Goal: Book appointment/travel/reservation

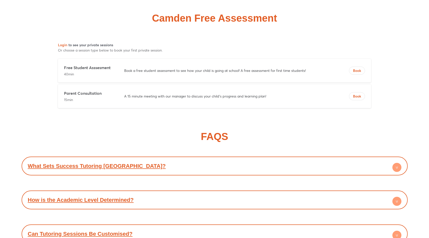
scroll to position [1907, 0]
click at [359, 68] on button "Book" at bounding box center [357, 70] width 16 height 8
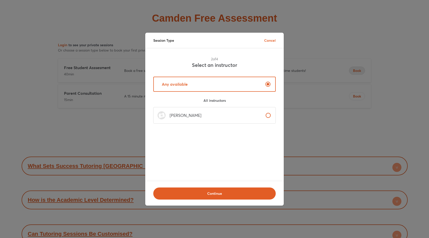
click at [230, 115] on label "[PERSON_NAME]" at bounding box center [214, 115] width 122 height 17
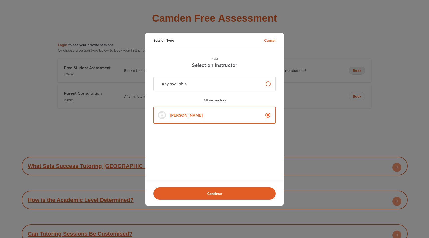
click at [246, 114] on label "[PERSON_NAME]" at bounding box center [214, 114] width 122 height 17
click at [267, 39] on p "Cancel" at bounding box center [270, 40] width 12 height 5
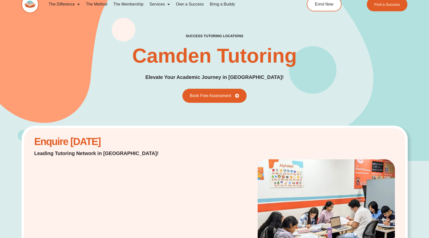
scroll to position [0, 0]
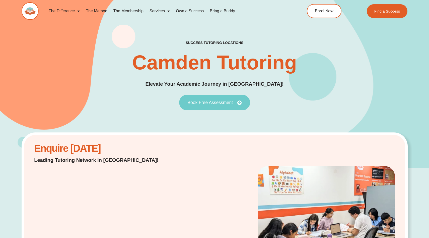
click at [203, 104] on span "Book Free Assessment" at bounding box center [209, 102] width 45 height 5
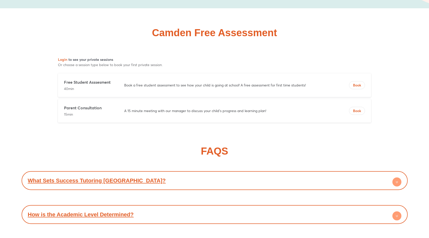
scroll to position [1900, 0]
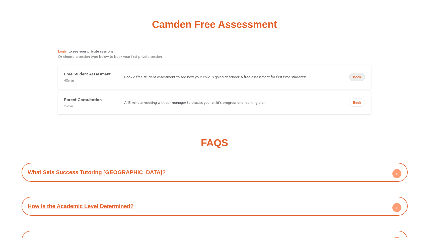
click at [360, 77] on span "Book" at bounding box center [357, 76] width 16 height 5
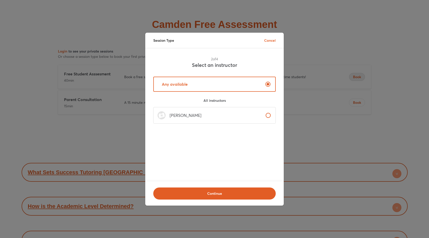
click at [238, 110] on label "[PERSON_NAME]" at bounding box center [214, 115] width 122 height 17
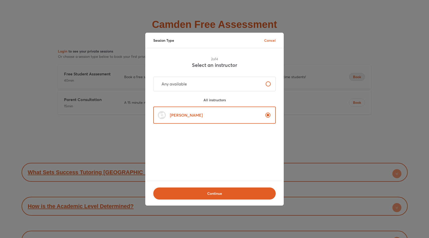
click at [222, 185] on div "Continue" at bounding box center [214, 193] width 138 height 24
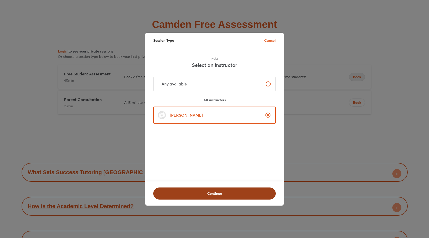
click at [222, 188] on button "Continue" at bounding box center [214, 193] width 122 height 12
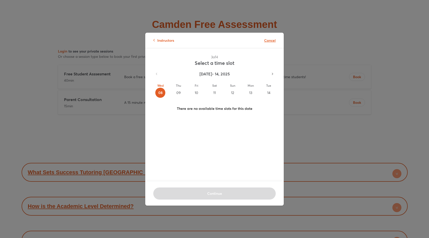
click at [275, 41] on p "Cancel" at bounding box center [270, 40] width 12 height 5
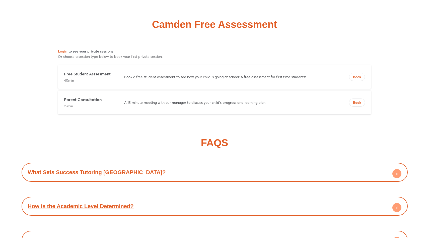
click at [41, 76] on div "Login to see your private sessions Or choose a session type below to book your …" at bounding box center [215, 81] width 386 height 74
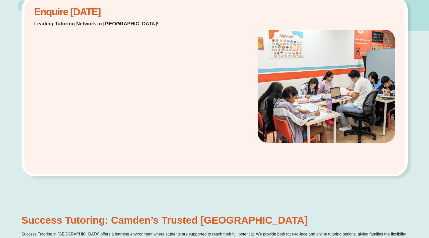
scroll to position [0, 0]
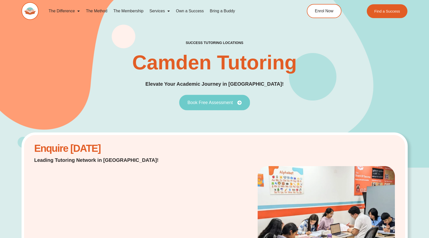
click at [210, 101] on span "Book Free Assessment" at bounding box center [209, 102] width 45 height 5
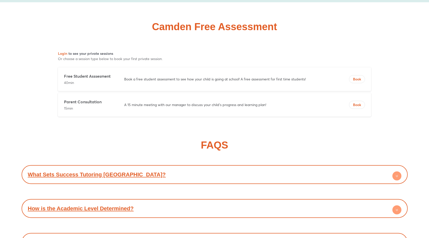
scroll to position [1900, 0]
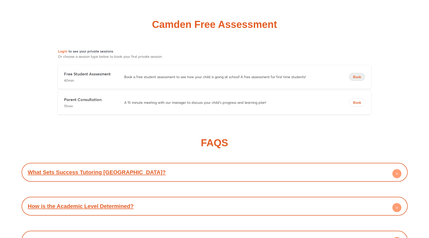
click at [354, 76] on span "Book" at bounding box center [357, 76] width 16 height 5
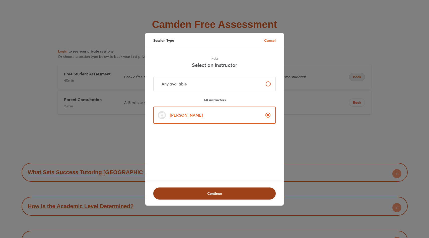
click at [224, 195] on span "Continue" at bounding box center [214, 193] width 109 height 5
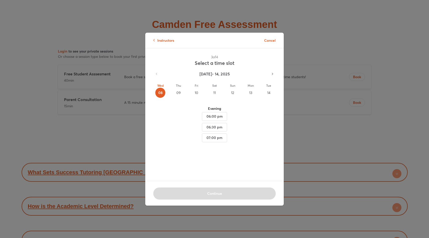
click at [180, 93] on div "09" at bounding box center [178, 93] width 10 height 10
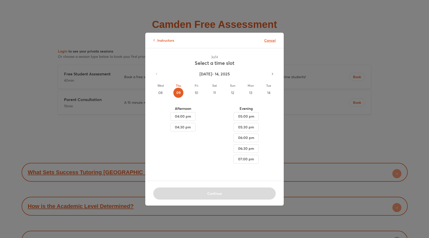
click at [265, 40] on p "Cancel" at bounding box center [270, 40] width 12 height 5
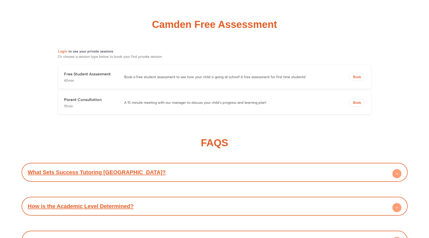
click at [256, 29] on h2 "Camden Free Assessment" at bounding box center [214, 24] width 125 height 10
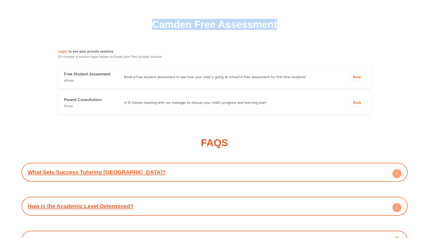
click at [256, 29] on h2 "Camden Free Assessment" at bounding box center [214, 24] width 125 height 10
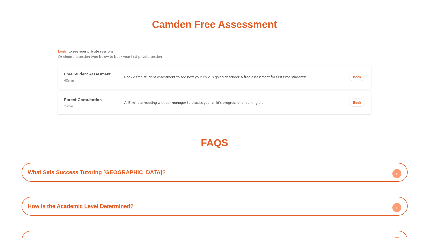
click at [264, 28] on h2 "Camden Free Assessment" at bounding box center [214, 24] width 125 height 10
click at [240, 28] on h2 "Camden Free Assessment" at bounding box center [214, 24] width 125 height 10
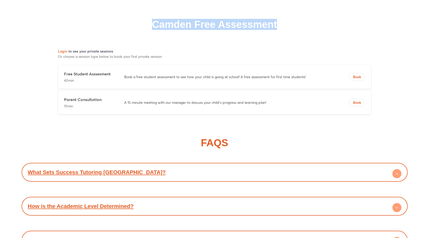
click at [260, 24] on h2 "Camden Free Assessment" at bounding box center [214, 24] width 125 height 10
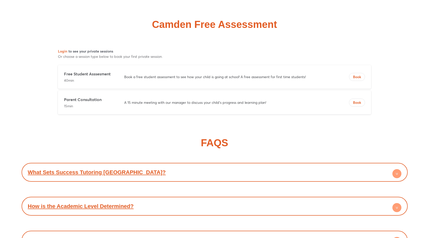
click at [226, 23] on h2 "Camden Free Assessment" at bounding box center [214, 24] width 125 height 10
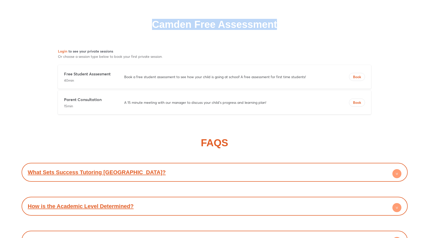
click at [226, 23] on h2 "Camden Free Assessment" at bounding box center [214, 24] width 125 height 10
click at [235, 23] on h2 "Camden Free Assessment" at bounding box center [214, 24] width 125 height 10
